Goal: Task Accomplishment & Management: Manage account settings

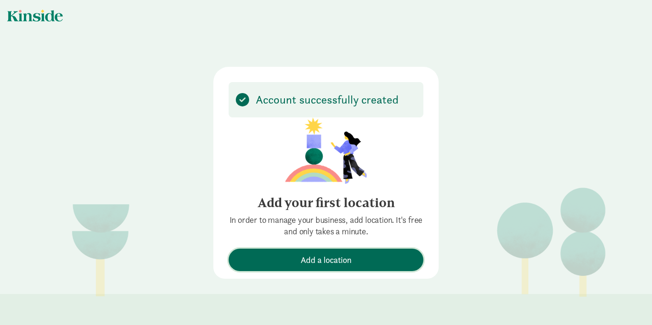
click at [337, 261] on span "Add a location" at bounding box center [326, 260] width 51 height 13
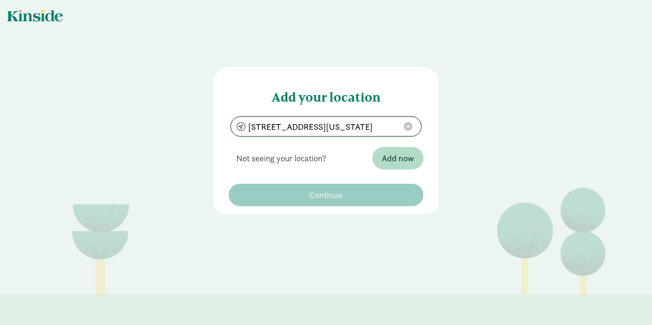
click at [265, 128] on input "[STREET_ADDRESS][US_STATE]" at bounding box center [326, 126] width 190 height 19
type input "[STREET_ADDRESS][US_STATE]"
click at [390, 158] on span "Add now" at bounding box center [398, 158] width 32 height 13
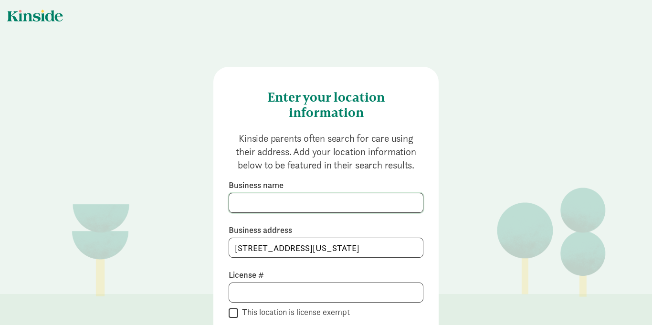
click at [246, 205] on input at bounding box center [326, 202] width 194 height 19
type input "Little Squirts Childcare"
click at [237, 295] on input at bounding box center [326, 292] width 194 height 19
type input "108880"
click at [431, 287] on div "Enter your location information Kinside parents often search for care using the…" at bounding box center [326, 227] width 225 height 321
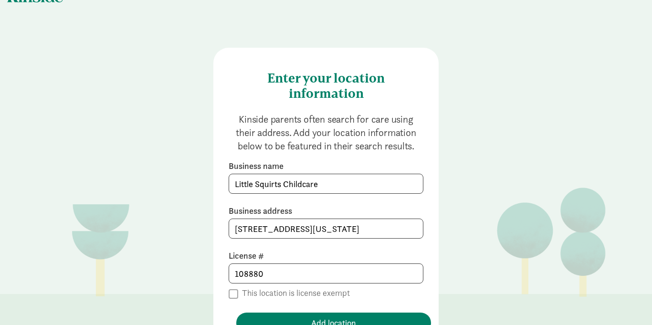
scroll to position [38, 0]
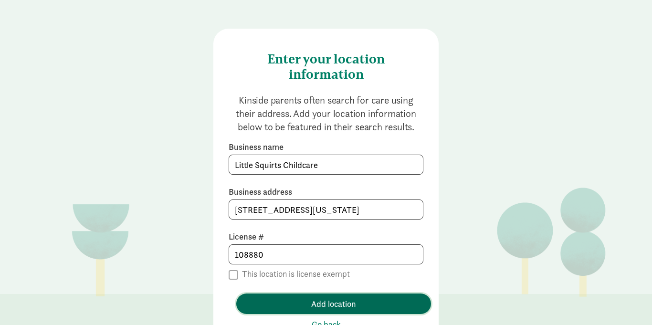
click at [365, 299] on span "Add location" at bounding box center [334, 304] width 180 height 13
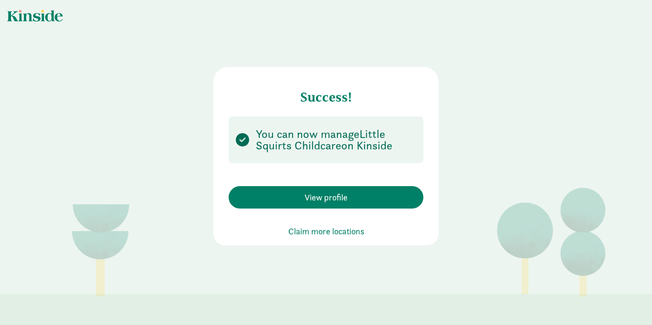
scroll to position [0, 0]
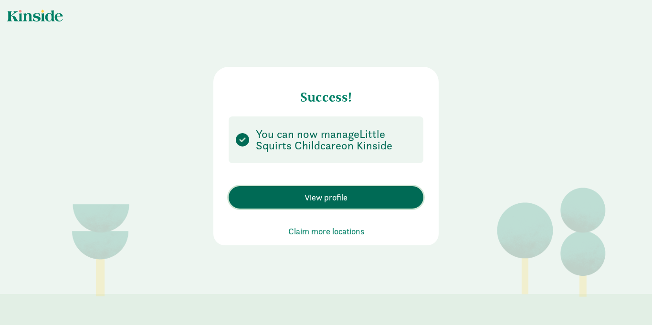
click at [337, 207] on button "View profile" at bounding box center [326, 197] width 195 height 22
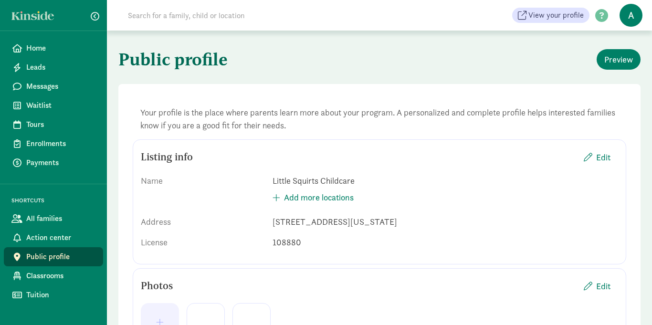
click at [333, 67] on h1 "Public profile" at bounding box center [247, 59] width 259 height 34
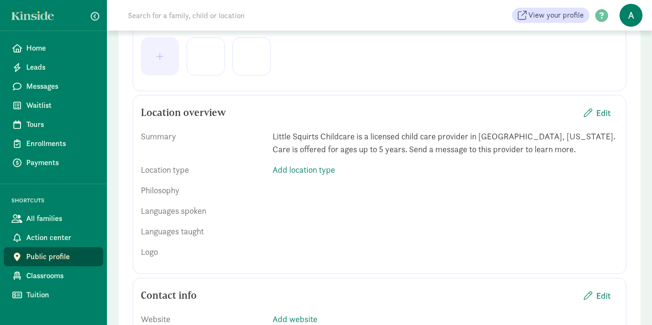
scroll to position [267, 0]
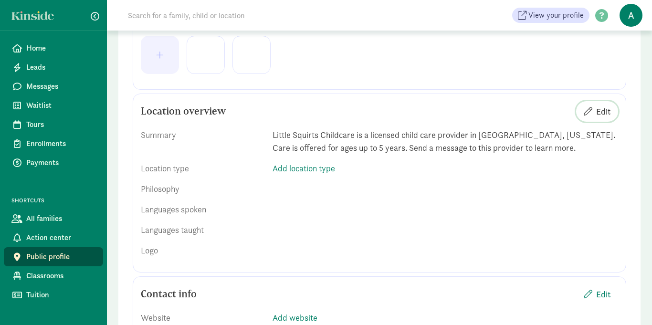
click at [593, 116] on span "Edit" at bounding box center [597, 111] width 27 height 13
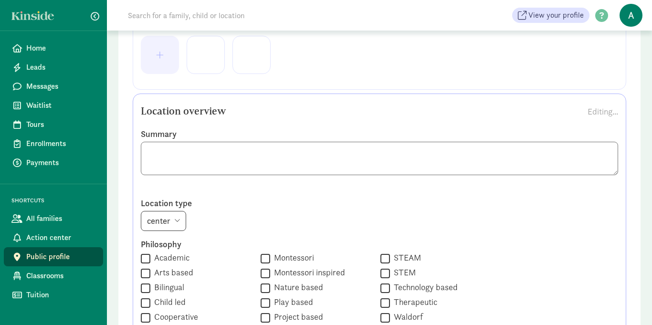
click at [543, 155] on textarea at bounding box center [380, 158] width 478 height 33
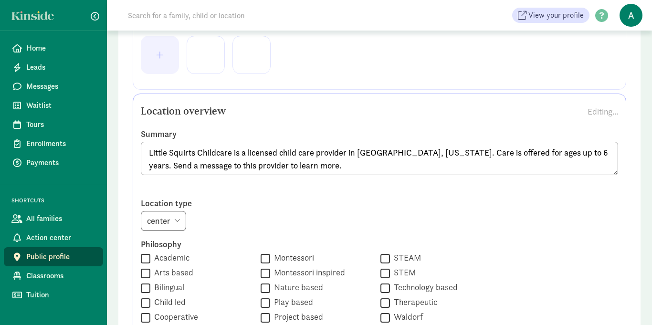
type textarea "Little Squirts Childcare is a licensed child care provider in Belgrade, Montana…"
click at [171, 223] on select "center home" at bounding box center [163, 221] width 45 height 20
select select "home"
click at [141, 211] on select "center home" at bounding box center [163, 221] width 45 height 20
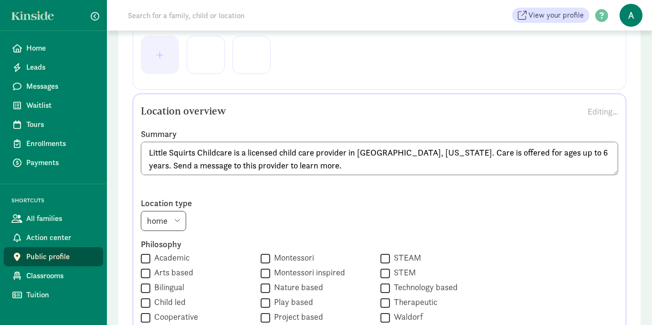
click at [254, 221] on div "center home" at bounding box center [380, 221] width 478 height 20
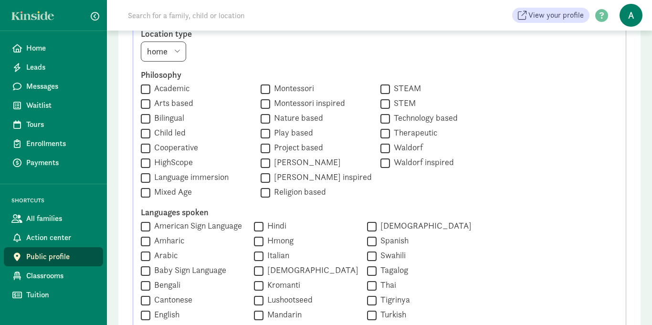
scroll to position [439, 0]
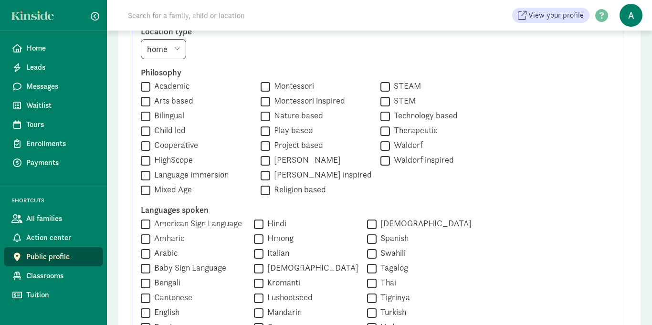
click at [143, 190] on input "Mixed Age" at bounding box center [146, 190] width 10 height 13
checkbox input "true"
click at [261, 133] on input "Play based" at bounding box center [266, 131] width 10 height 13
checkbox input "true"
click at [535, 124] on div "Philosophy  Academic  Arts based  Bilingual  Child led  Cooperative  High…" at bounding box center [380, 132] width 478 height 130
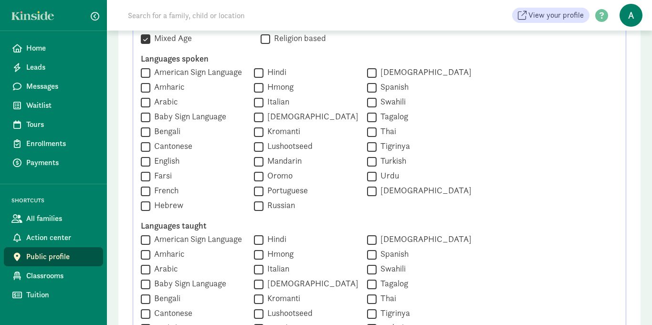
scroll to position [592, 0]
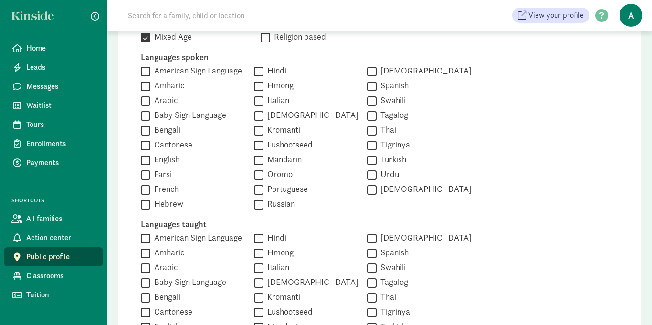
click at [146, 160] on input "English" at bounding box center [146, 160] width 10 height 13
checkbox input "true"
click at [559, 216] on div "Summary Little Squirts Childcare is a licensed child care provider in Belgrade,…" at bounding box center [380, 134] width 478 height 677
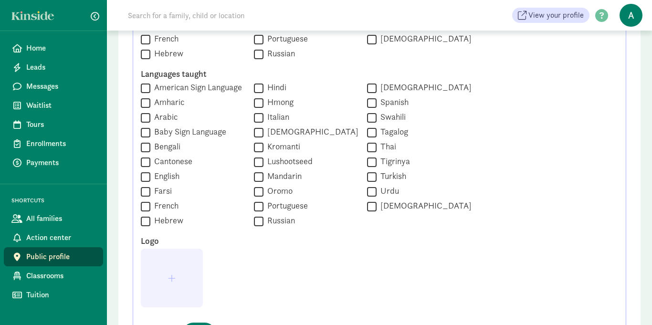
scroll to position [745, 0]
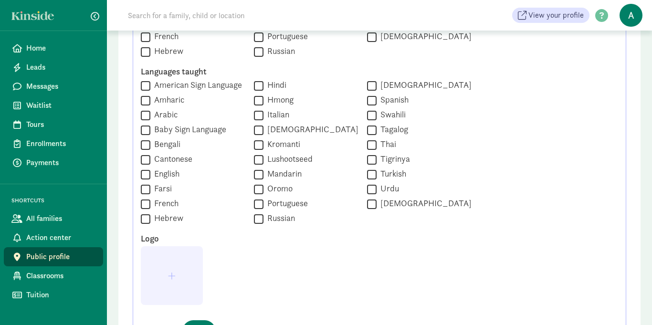
click at [146, 177] on input "English" at bounding box center [146, 174] width 10 height 13
checkbox input "true"
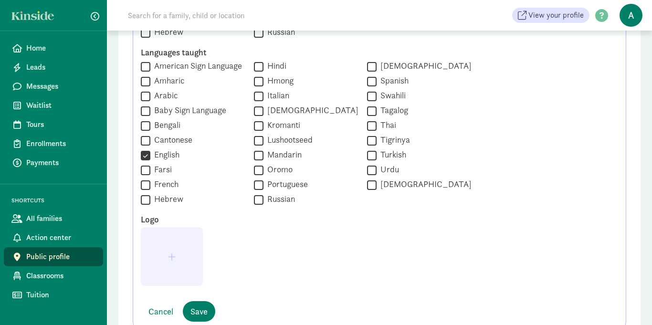
scroll to position [783, 0]
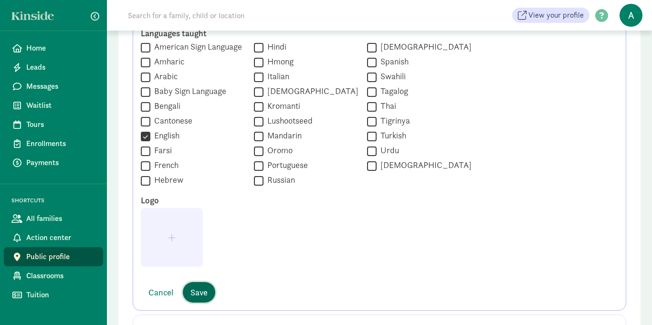
click at [201, 290] on span "Save" at bounding box center [199, 292] width 17 height 13
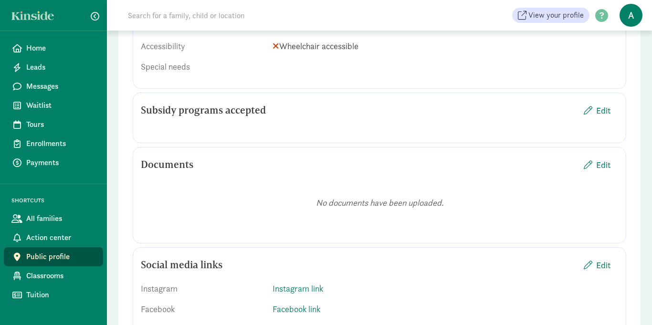
scroll to position [898, 0]
click at [608, 110] on span "Edit" at bounding box center [604, 109] width 14 height 13
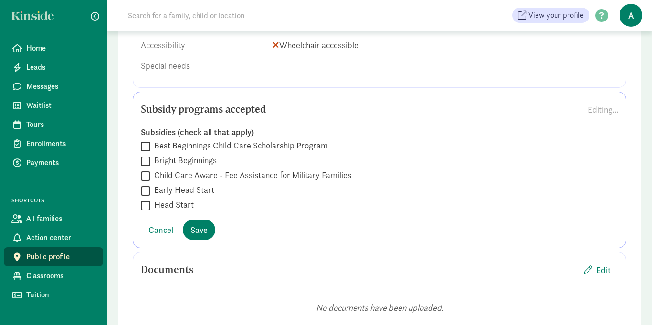
click at [147, 148] on input "Best Beginnings Child Care Scholarship Program" at bounding box center [146, 146] width 10 height 13
checkbox input "true"
click at [198, 232] on span "Save" at bounding box center [199, 230] width 17 height 13
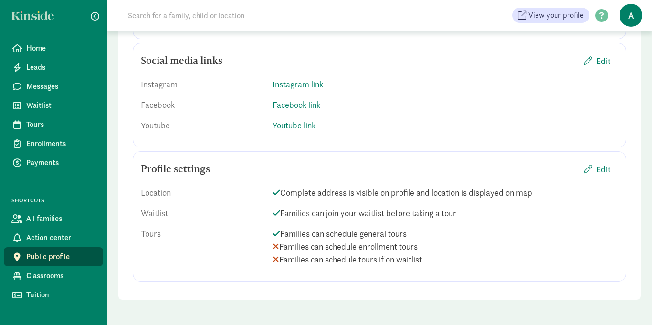
scroll to position [1115, 0]
click at [597, 168] on span "Edit" at bounding box center [604, 168] width 14 height 13
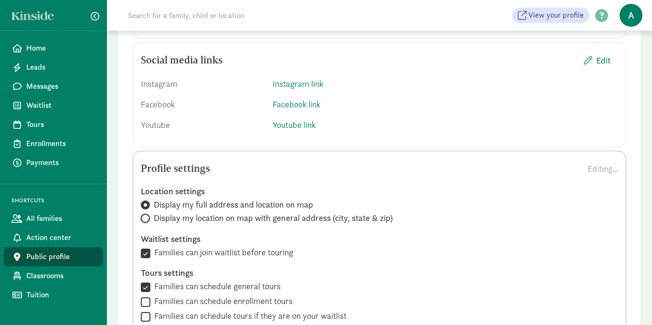
click at [146, 220] on input "Display my location on map with general address (city, state & zip)" at bounding box center [144, 218] width 6 height 6
radio input "true"
radio input "false"
click at [418, 296] on div " Families can join waitlist before touring" at bounding box center [380, 302] width 478 height 13
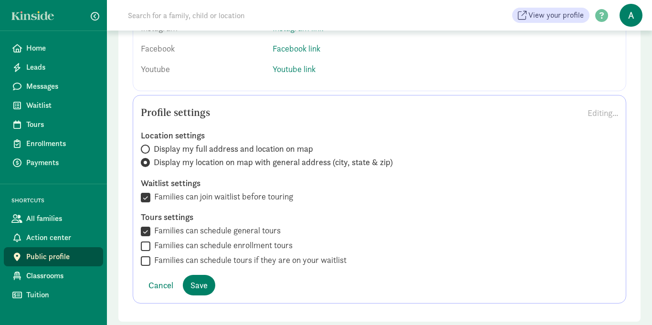
scroll to position [1172, 0]
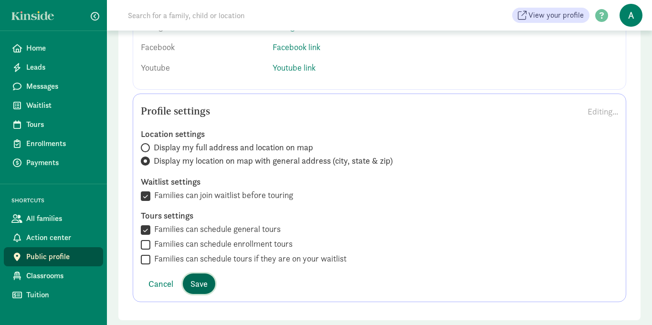
click at [195, 288] on span "Save" at bounding box center [199, 284] width 17 height 13
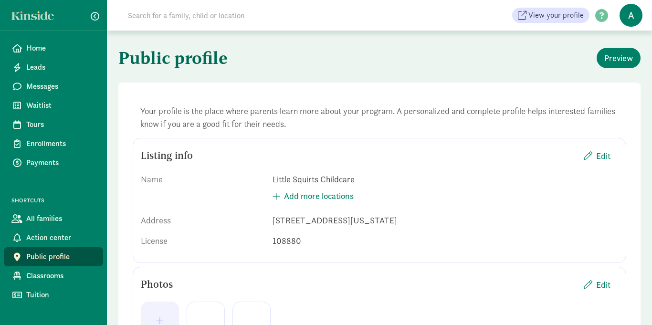
scroll to position [0, 0]
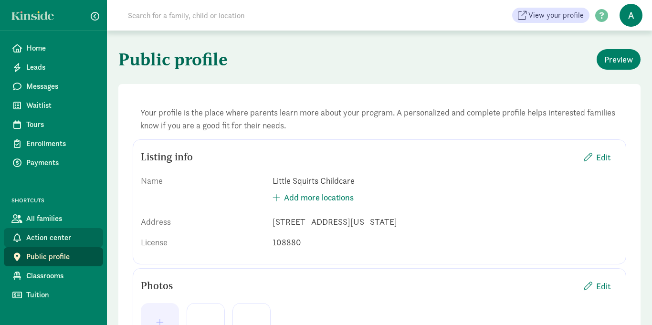
click at [63, 238] on span "Action center" at bounding box center [60, 237] width 69 height 11
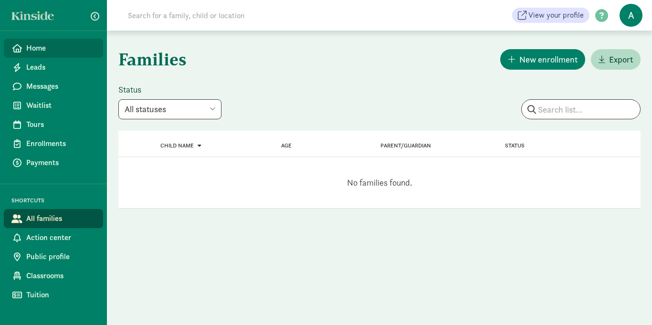
click at [44, 53] on span "Home" at bounding box center [60, 48] width 69 height 11
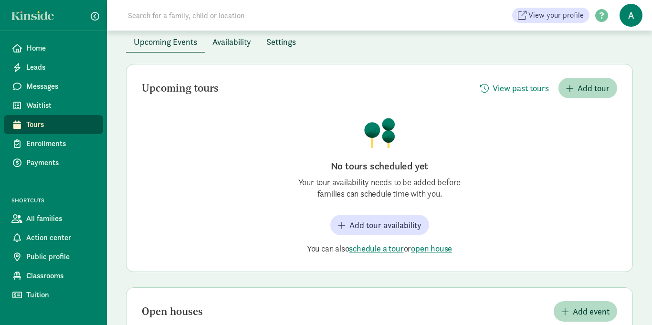
scroll to position [51, 0]
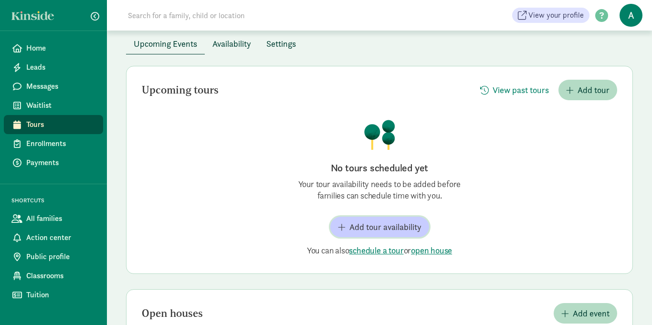
click at [394, 231] on span "Add tour availability" at bounding box center [386, 227] width 72 height 13
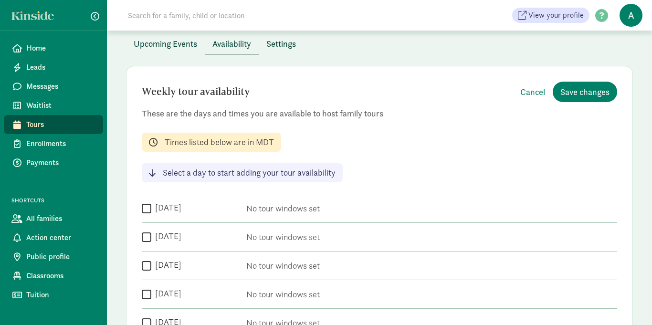
click at [149, 213] on input "[DATE]" at bounding box center [147, 208] width 10 height 13
checkbox input "true"
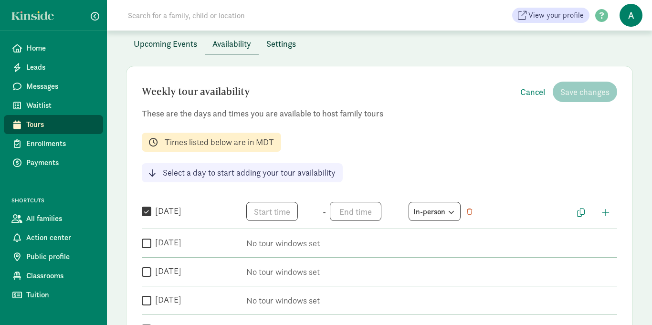
click at [145, 241] on input "[DATE]" at bounding box center [147, 243] width 10 height 13
checkbox input "true"
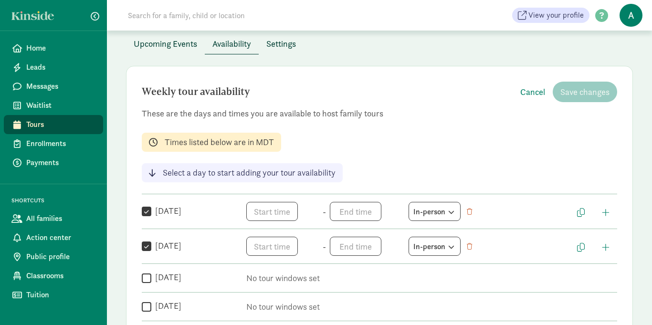
click at [143, 275] on input "[DATE]" at bounding box center [147, 278] width 10 height 13
checkbox input "true"
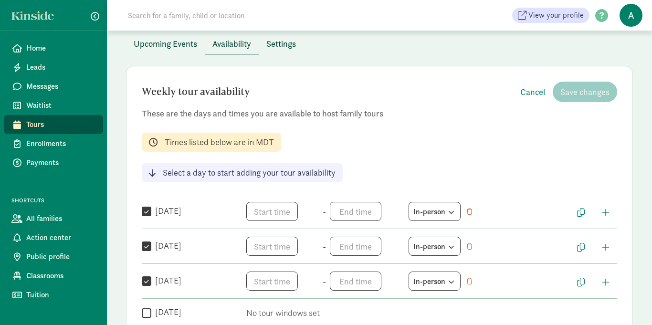
click at [145, 314] on input "[DATE]" at bounding box center [147, 313] width 10 height 13
checkbox input "true"
click at [275, 211] on span "h 12 1 2 3 4 5 6 7 8 9 10 11 mm 00 05 10 15 20 25 30 35 40 45 50 55 a am pm" at bounding box center [282, 211] width 73 height 19
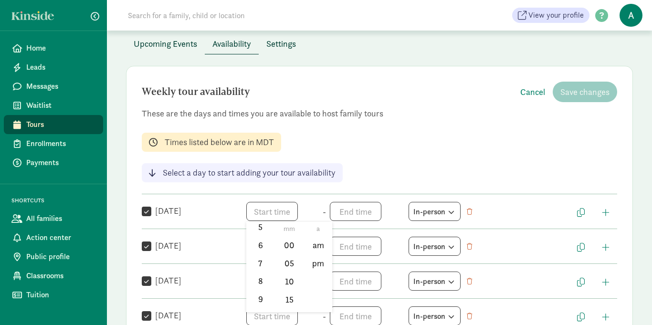
scroll to position [109, 0]
click at [259, 298] on li "9" at bounding box center [260, 298] width 28 height 18
click at [286, 240] on li "00" at bounding box center [290, 245] width 28 height 18
click at [313, 246] on li "am" at bounding box center [318, 245] width 28 height 18
click at [291, 210] on span "9:00 am h 12 1 2 3 4 5 6 7 8 9 10 11 mm 00 05 10 15 20 25 30 35 40 45 50 55 a a…" at bounding box center [282, 211] width 73 height 19
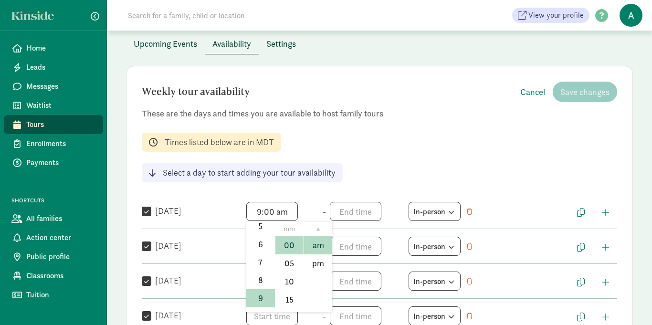
scroll to position [14, 0]
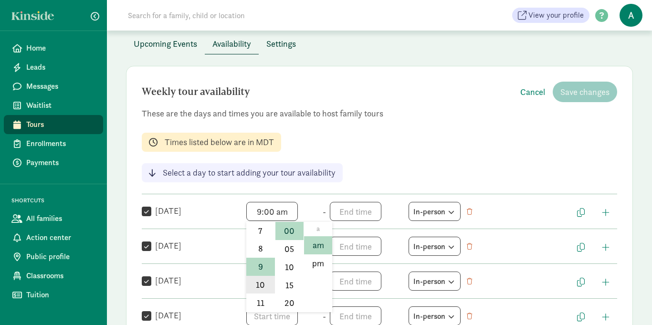
click at [262, 286] on li "10" at bounding box center [260, 285] width 28 height 18
click at [263, 211] on span "10:00 am h 12 1 2 3 4 5 6 7 8 9 10 11 mm 00 05 10 15 20 25 30 35 40 45 50 55 a …" at bounding box center [282, 211] width 73 height 19
click at [263, 264] on li "9" at bounding box center [260, 267] width 28 height 18
type input "9:00 am"
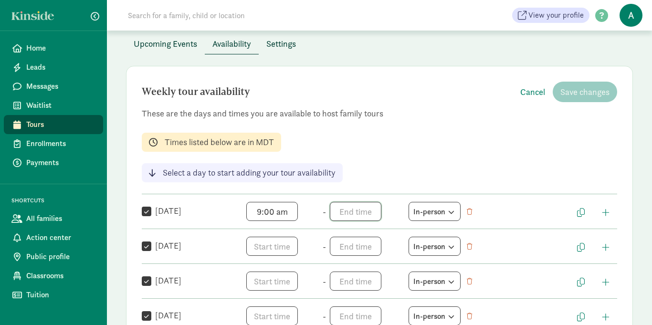
click at [342, 211] on span "h 12 1 2 3 4 5 6 7 8 9 10 11 mm 00 05 10 15 20 25 30 35 40 45 50 55 a am pm" at bounding box center [366, 211] width 73 height 19
click at [344, 303] on li "11" at bounding box center [344, 303] width 28 height 18
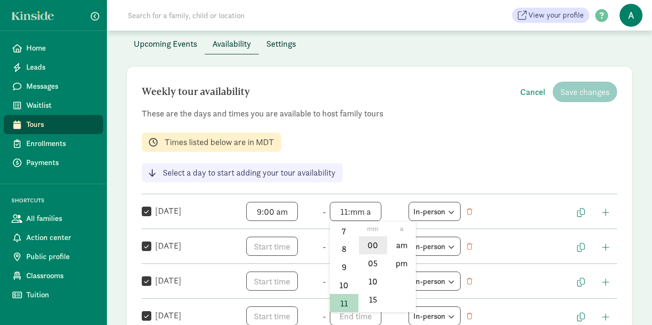
click at [366, 247] on li "00" at bounding box center [373, 245] width 28 height 18
click at [402, 246] on li "am" at bounding box center [402, 245] width 28 height 18
type input "11:00 am"
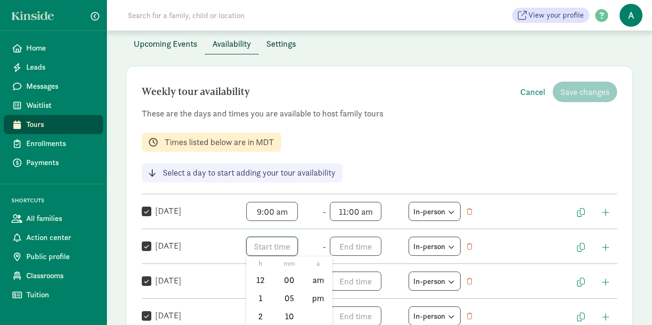
click at [261, 245] on span "h 12 1 2 3 4 5 6 7 8 9 10 11 mm 00 05 10 15 20 25 30 35 40 45 50 55 a am pm" at bounding box center [282, 246] width 73 height 19
click at [262, 306] on li "9" at bounding box center [260, 303] width 28 height 18
click at [287, 278] on li "00" at bounding box center [290, 280] width 28 height 18
click at [314, 278] on li "am" at bounding box center [318, 280] width 28 height 18
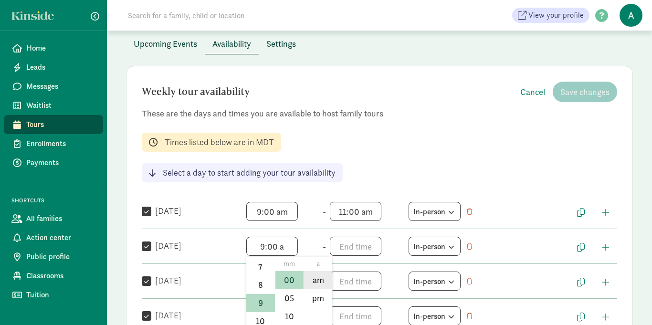
type input "9:00 am"
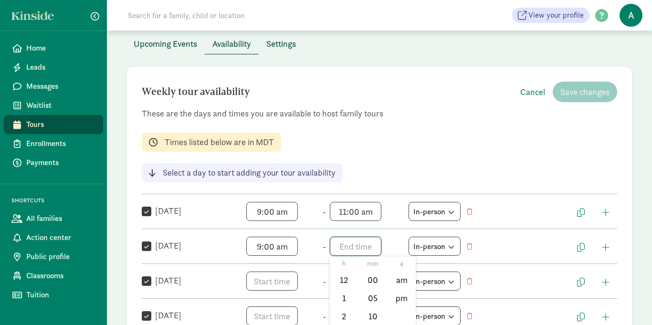
click at [341, 251] on span "h 12 1 2 3 4 5 6 7 8 9 10 11 mm 00 05 10 15 20 25 30 35 40 45 50 55 a am pm" at bounding box center [366, 246] width 73 height 19
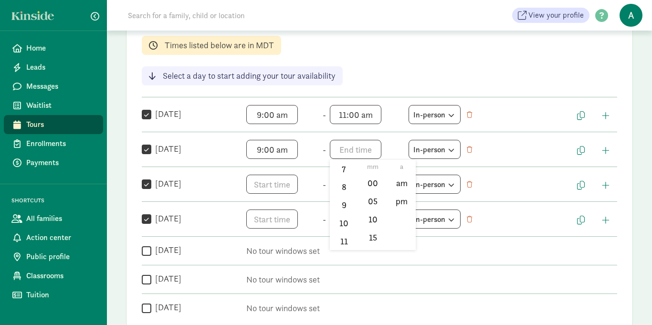
scroll to position [150, 0]
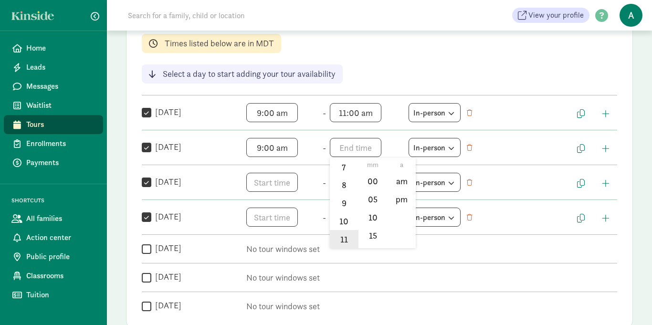
click at [347, 235] on li "11" at bounding box center [344, 239] width 28 height 18
click at [376, 180] on li "00" at bounding box center [373, 181] width 28 height 18
click at [398, 184] on li "am" at bounding box center [402, 181] width 28 height 18
type input "11:00 am"
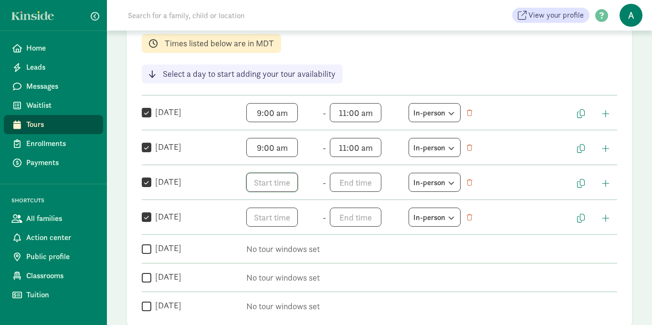
click at [261, 183] on span "h 12 1 2 3 4 5 6 7 8 9 10 11 mm 00 05 10 15 20 25 30 35 40 45 50 55 a am pm" at bounding box center [282, 182] width 73 height 19
click at [263, 278] on li "9" at bounding box center [260, 280] width 28 height 18
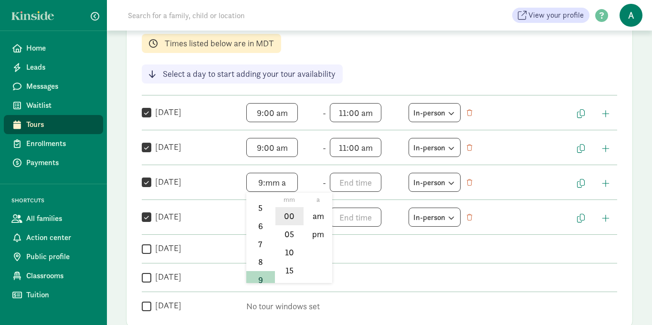
click at [284, 219] on li "00" at bounding box center [290, 216] width 28 height 18
click at [314, 219] on li "am" at bounding box center [318, 216] width 28 height 18
type input "9:00 am"
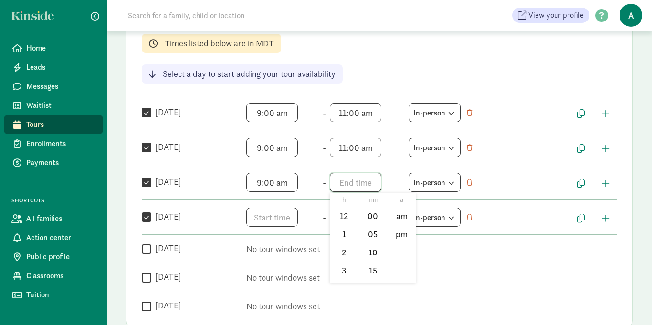
click at [336, 189] on span "h 12 1 2 3 4 5 6 7 8 9 10 11 mm 00 05 10 15 20 25 30 35 40 45 50 55 a am pm" at bounding box center [366, 182] width 73 height 19
click at [348, 271] on li "11" at bounding box center [344, 274] width 28 height 18
click at [368, 216] on li "00" at bounding box center [373, 216] width 28 height 18
click at [396, 215] on li "am" at bounding box center [402, 216] width 28 height 18
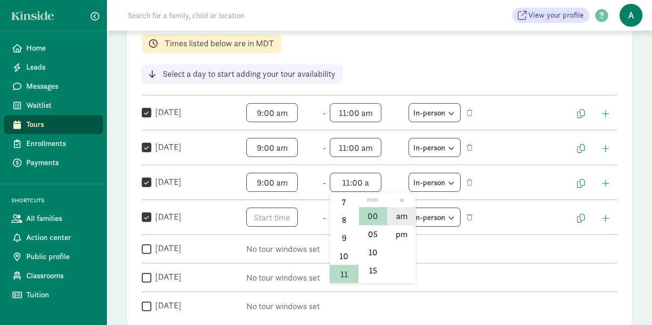
type input "11:00 am"
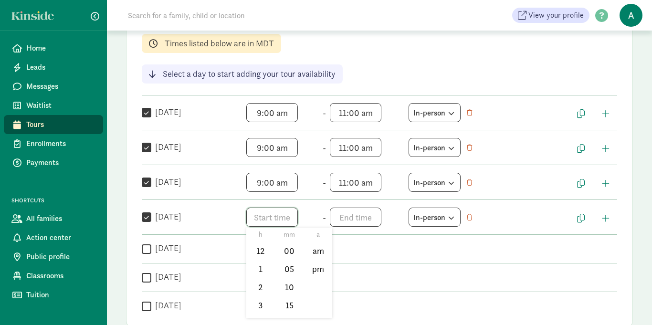
click at [266, 215] on span "h 12 1 2 3 4 5 6 7 8 9 10 11 mm 00 05 10 15 20 25 30 35 40 45 50 55 a am pm" at bounding box center [282, 217] width 73 height 19
drag, startPoint x: 275, startPoint y: 238, endPoint x: 272, endPoint y: 289, distance: 51.7
click at [272, 289] on div "h 12 1 2 3 4 5 6 7 8 9 10 11 mm 00 05 10 15 20 25 30 35 40 45 50 55 a am pm" at bounding box center [289, 273] width 86 height 90
click at [259, 278] on li "9" at bounding box center [260, 282] width 28 height 18
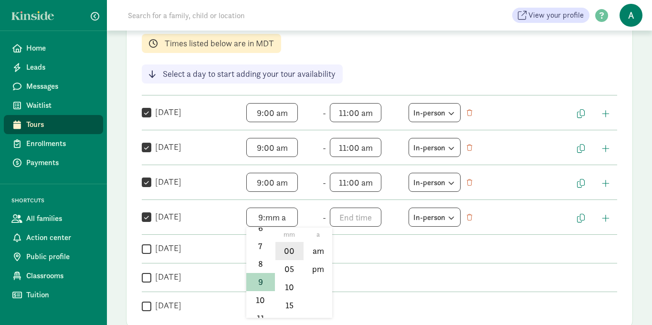
click at [287, 248] on li "00" at bounding box center [290, 251] width 28 height 18
click at [312, 251] on li "am" at bounding box center [318, 251] width 28 height 18
type input "9:00 am"
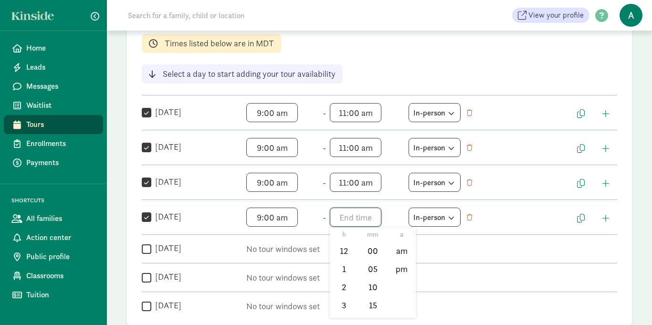
click at [337, 220] on span "h 12 1 2 3 4 5 6 7 8 9 10 11 mm 00 05 10 15 20 25 30 35 40 45 50 55 a am pm" at bounding box center [366, 217] width 73 height 19
click at [343, 224] on span "h 12 1 2 3 4 5 6 7 8 9 10 11 mm 00 05 10 15 20 25 30 35 40 45 50 55 a am pm" at bounding box center [366, 217] width 73 height 19
click at [347, 308] on li "11" at bounding box center [344, 309] width 28 height 18
click at [367, 253] on li "00" at bounding box center [373, 251] width 28 height 18
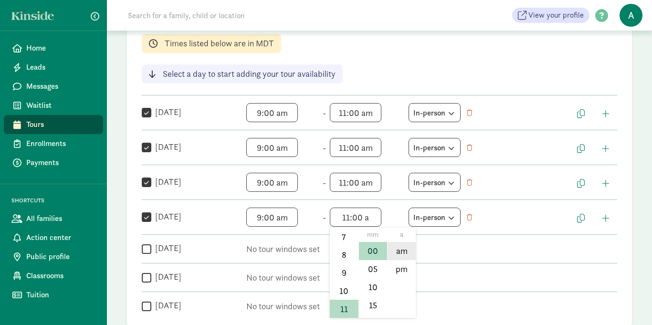
click at [409, 253] on li "am" at bounding box center [402, 251] width 28 height 18
type input "11:00 am"
click at [641, 222] on div "Tours Schedule a tour Upcoming Events Availability Settings Weekly tour availab…" at bounding box center [379, 172] width 545 height 583
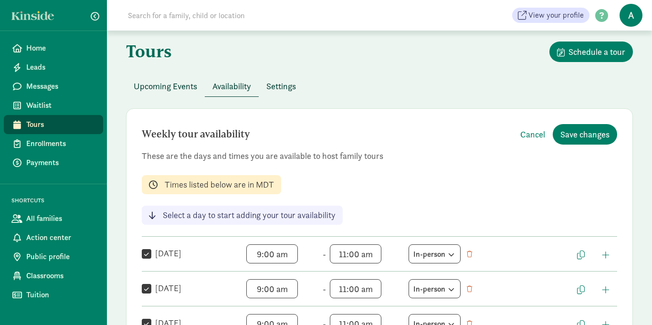
scroll to position [0, 0]
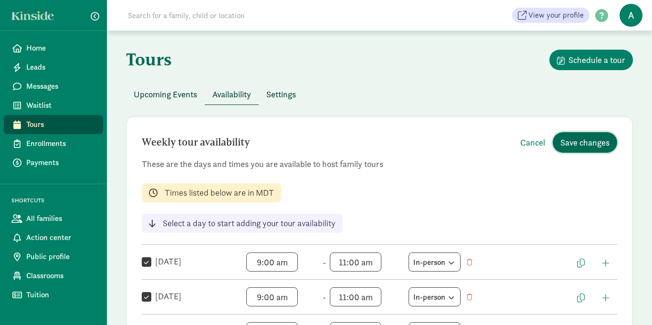
click at [580, 149] on span "Save changes" at bounding box center [585, 142] width 49 height 13
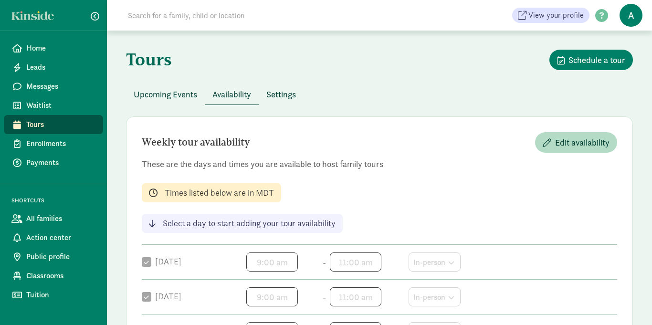
click at [648, 159] on html "Home Leads Messages Waitlist Tours Enrollments Payments SHORTCUTS All families …" at bounding box center [326, 306] width 652 height 613
click at [47, 51] on span "Home" at bounding box center [60, 48] width 69 height 11
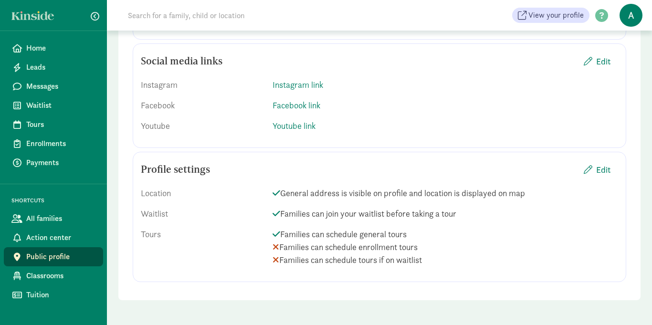
scroll to position [1115, 0]
click at [611, 169] on button "Edit" at bounding box center [598, 169] width 42 height 21
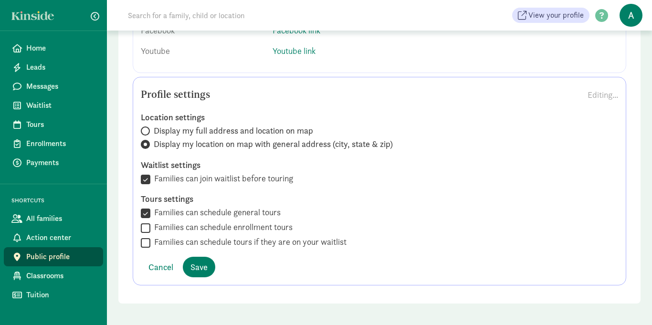
scroll to position [1193, 0]
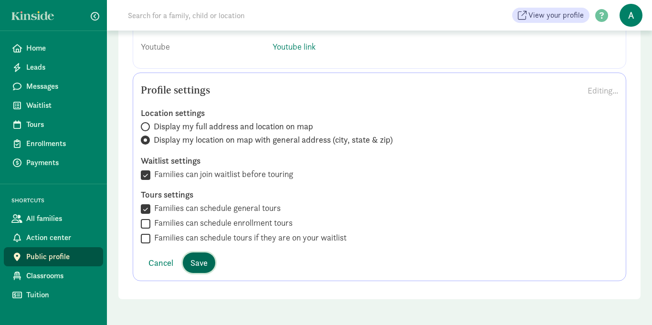
click at [196, 266] on span "Save" at bounding box center [199, 263] width 17 height 13
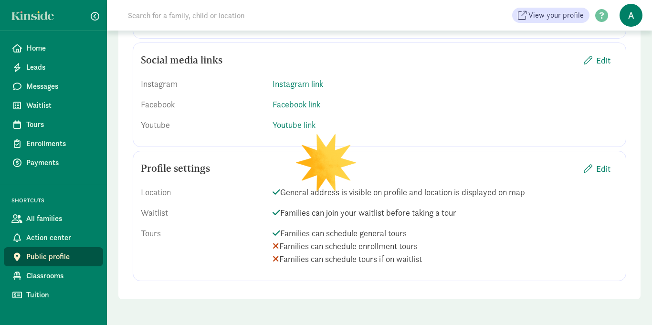
scroll to position [1115, 0]
click at [631, 21] on span "A" at bounding box center [631, 15] width 23 height 23
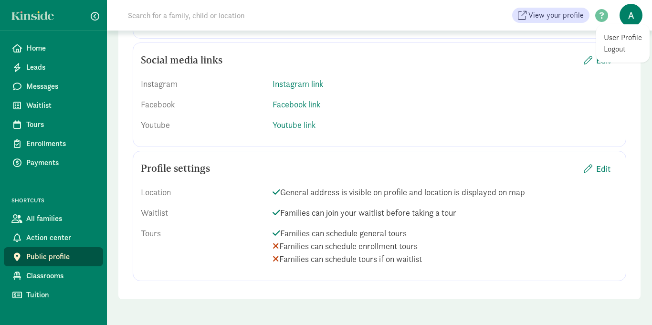
click at [627, 48] on link "Logout" at bounding box center [623, 48] width 38 height 11
